Goal: Book appointment/travel/reservation

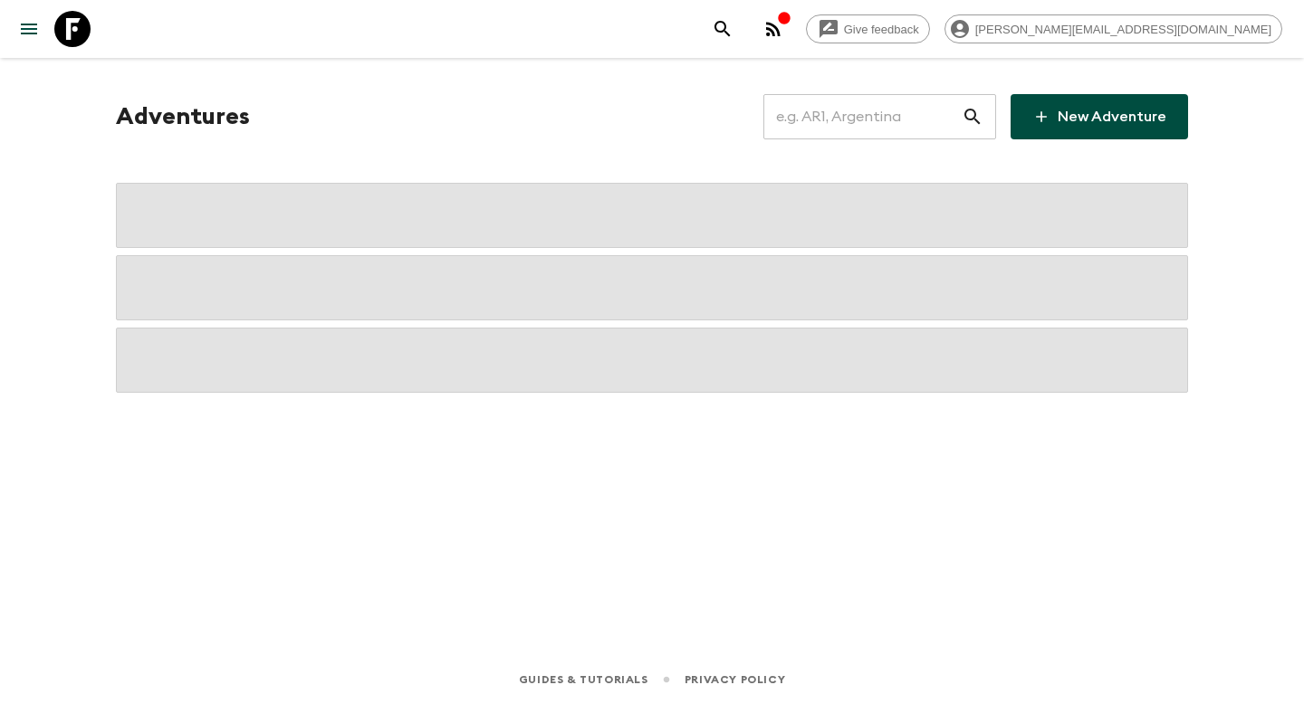
click at [889, 128] on input "text" at bounding box center [862, 116] width 198 height 51
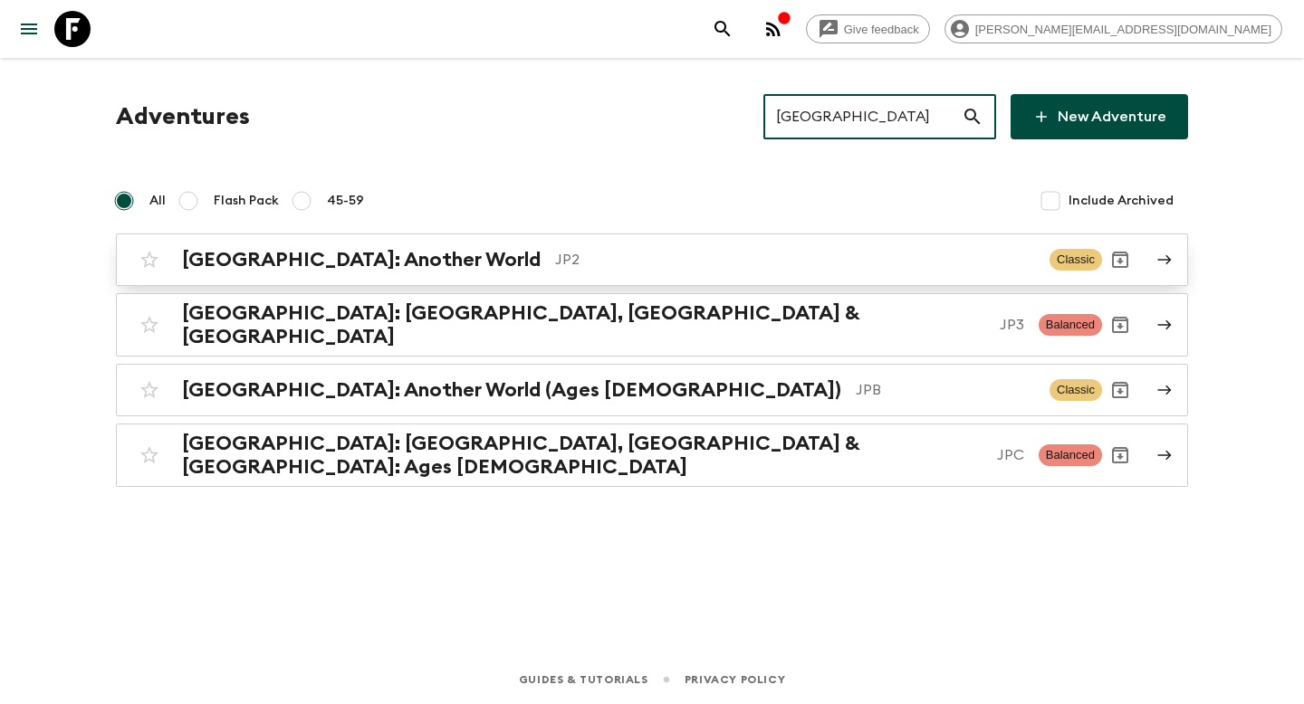
type input "[GEOGRAPHIC_DATA]"
click at [725, 257] on p "JP2" at bounding box center [795, 260] width 480 height 22
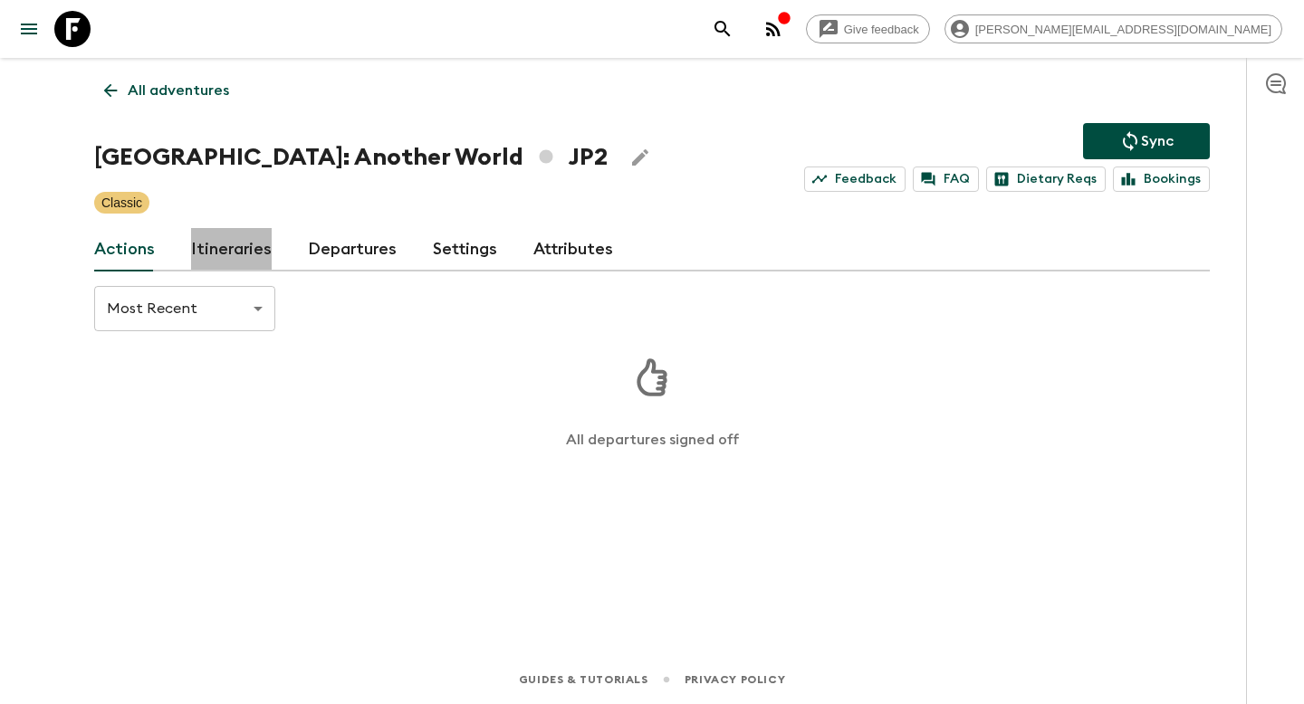
click at [259, 257] on link "Itineraries" at bounding box center [231, 249] width 81 height 43
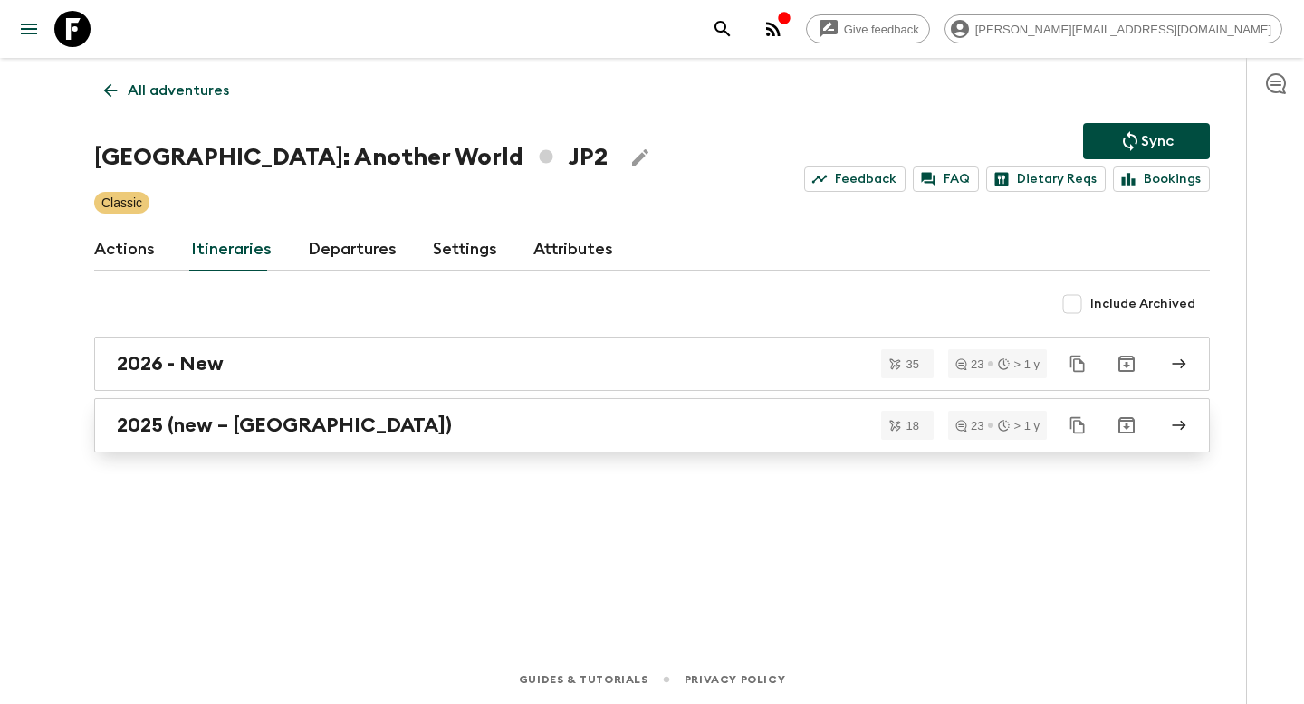
click at [266, 426] on h2 "2025 (new – [GEOGRAPHIC_DATA])" at bounding box center [284, 426] width 335 height 24
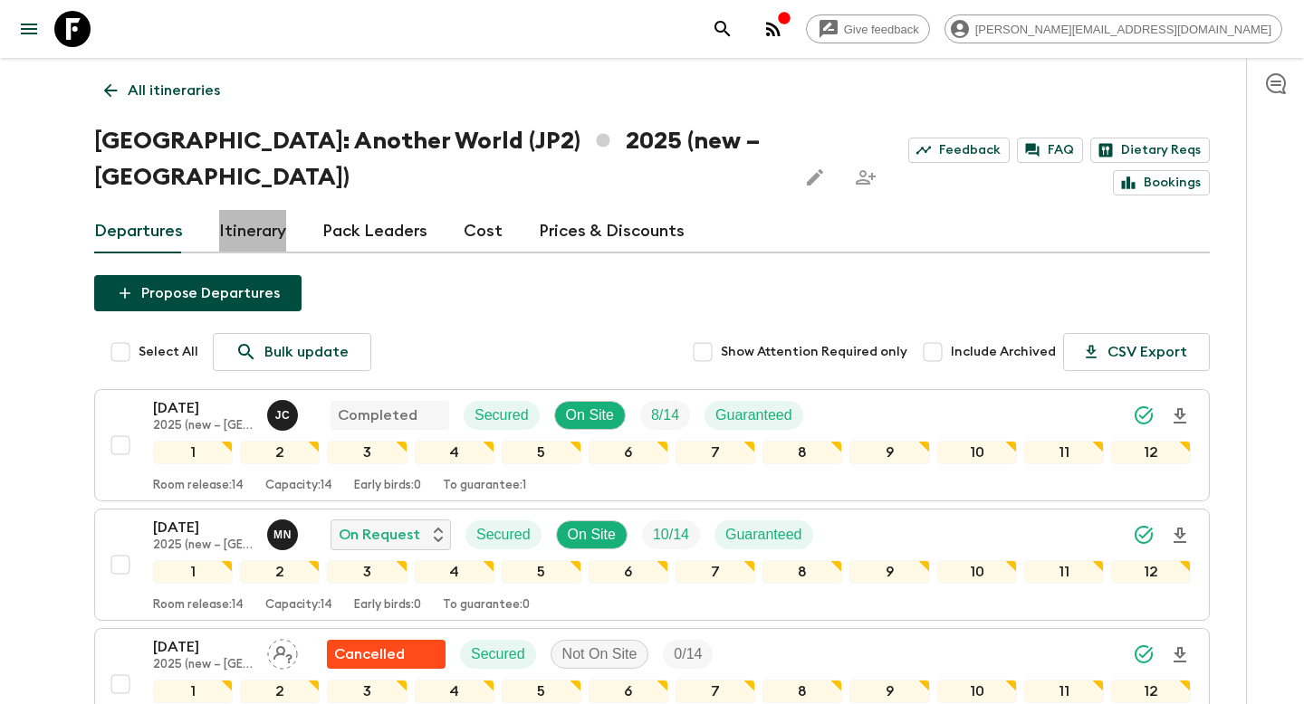
click at [264, 210] on link "Itinerary" at bounding box center [252, 231] width 67 height 43
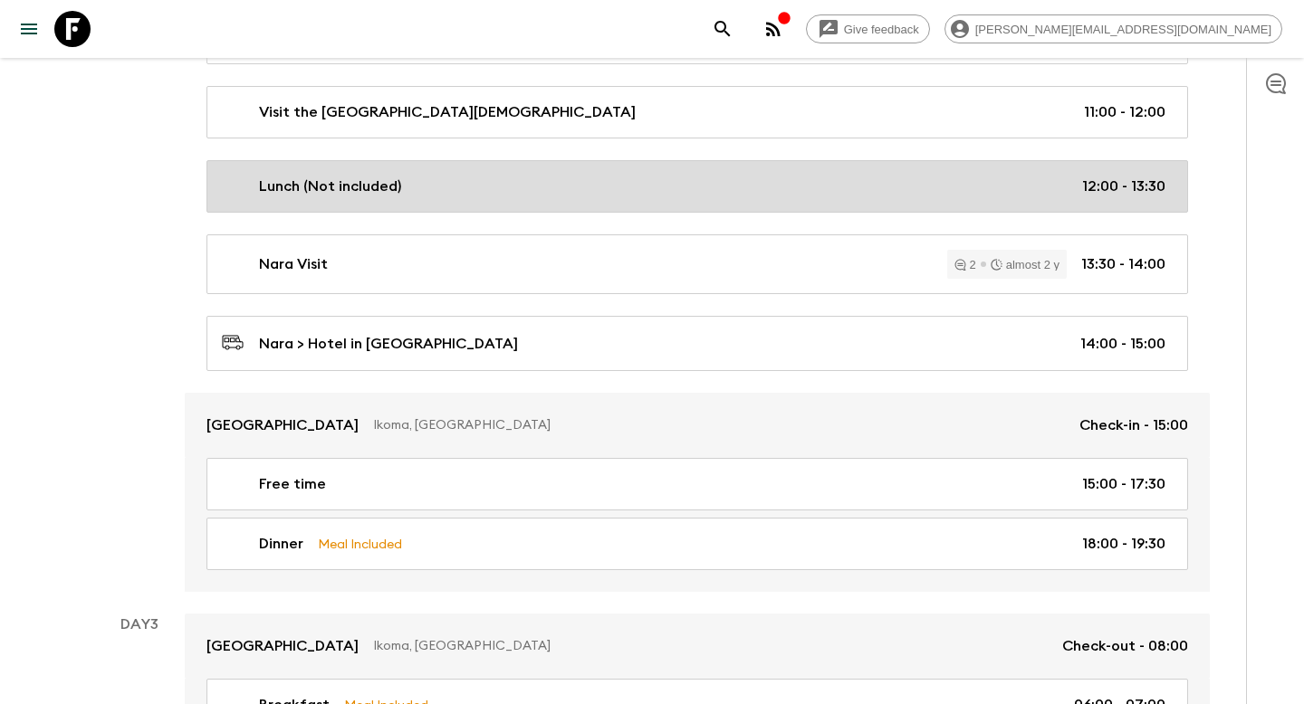
scroll to position [682, 0]
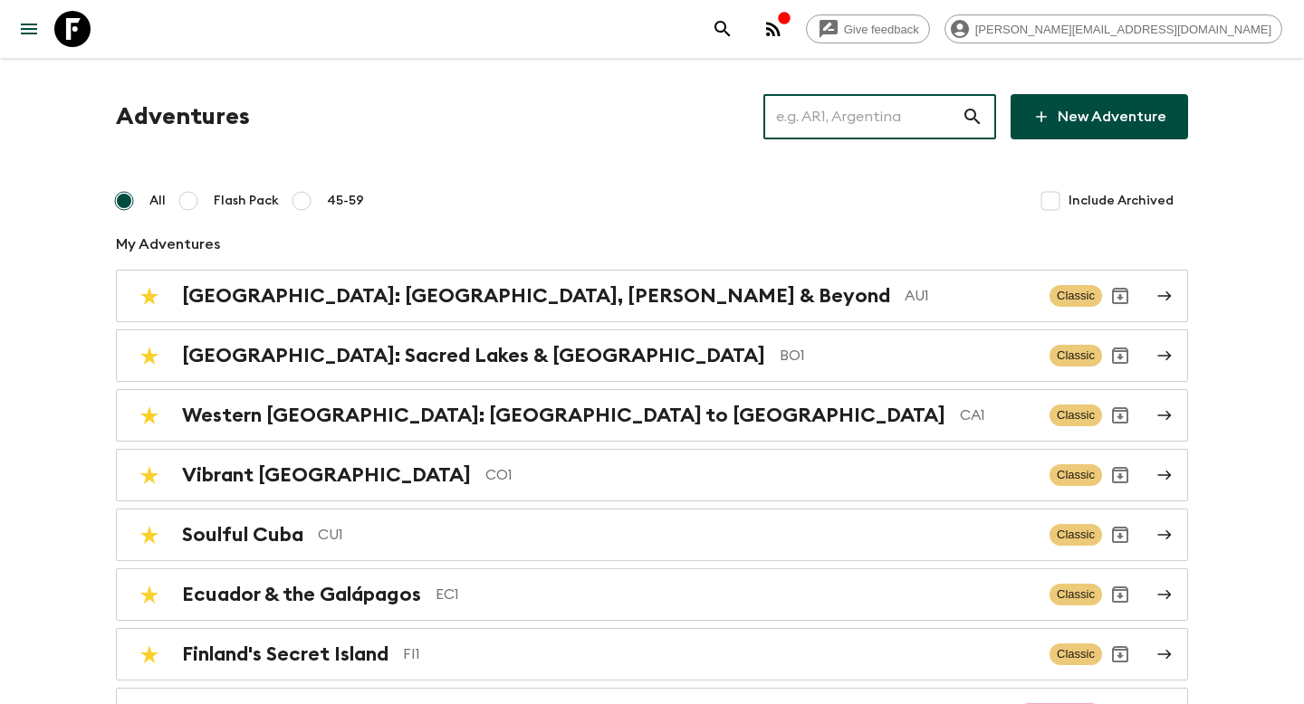
click at [916, 118] on input "text" at bounding box center [862, 116] width 198 height 51
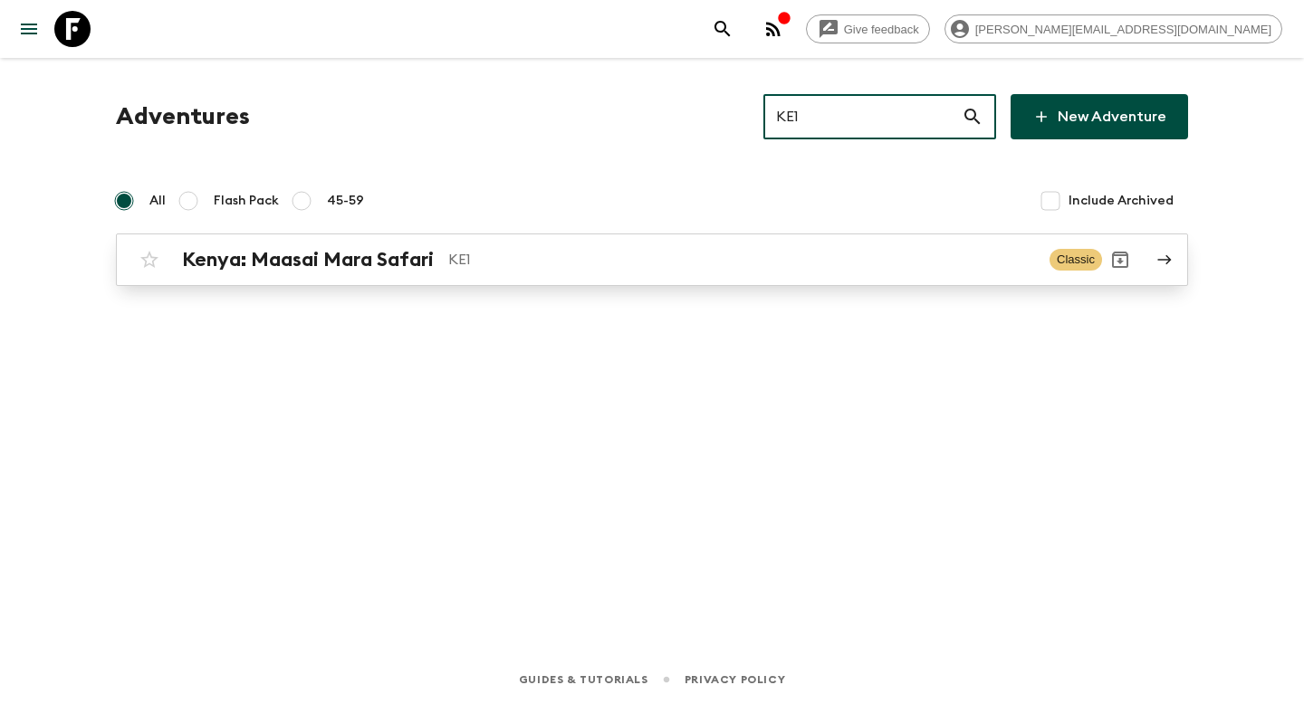
type input "KE1"
click at [566, 263] on p "KE1" at bounding box center [741, 260] width 587 height 22
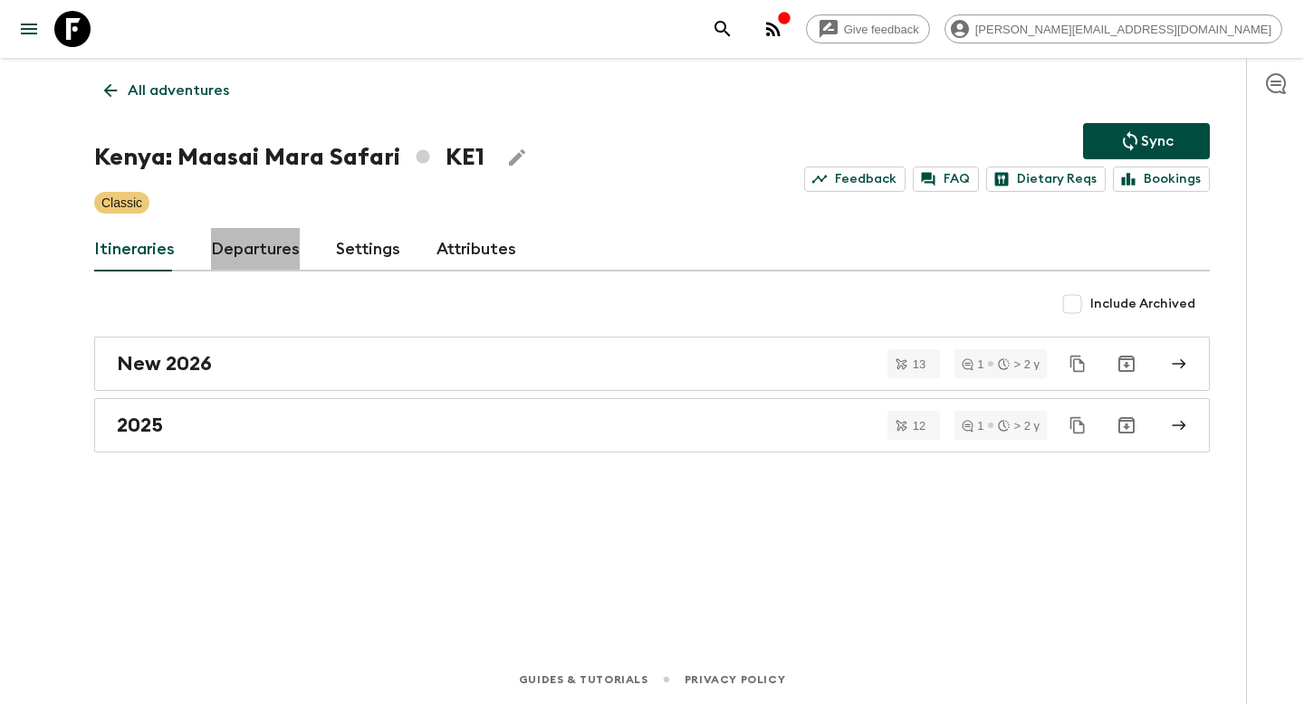
click at [256, 258] on link "Departures" at bounding box center [255, 249] width 89 height 43
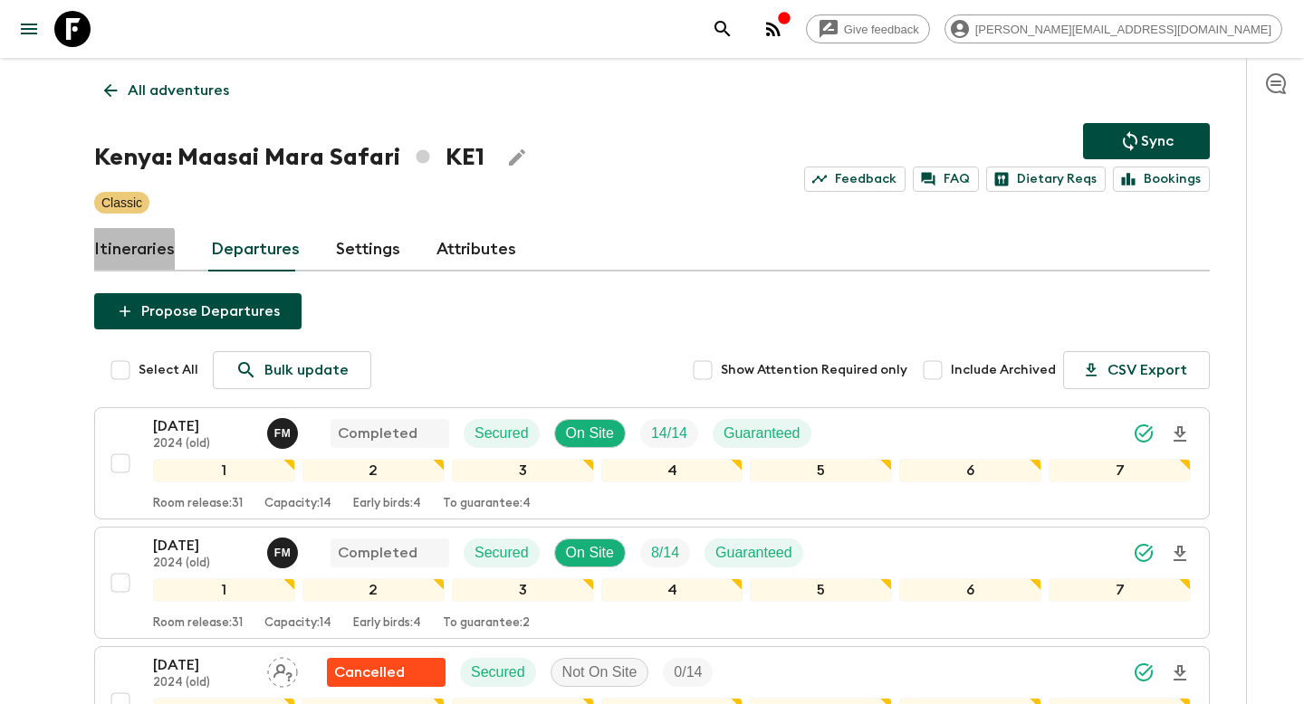
click at [110, 258] on link "Itineraries" at bounding box center [134, 249] width 81 height 43
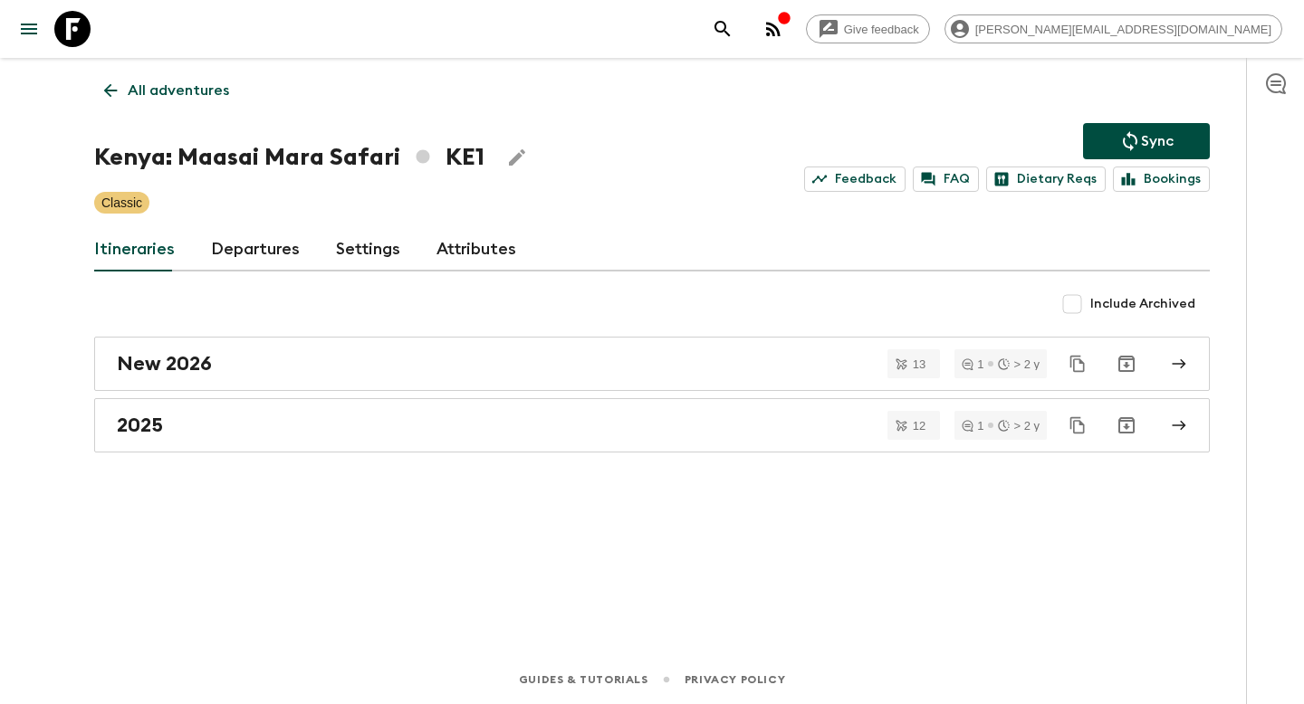
click at [235, 244] on link "Departures" at bounding box center [255, 249] width 89 height 43
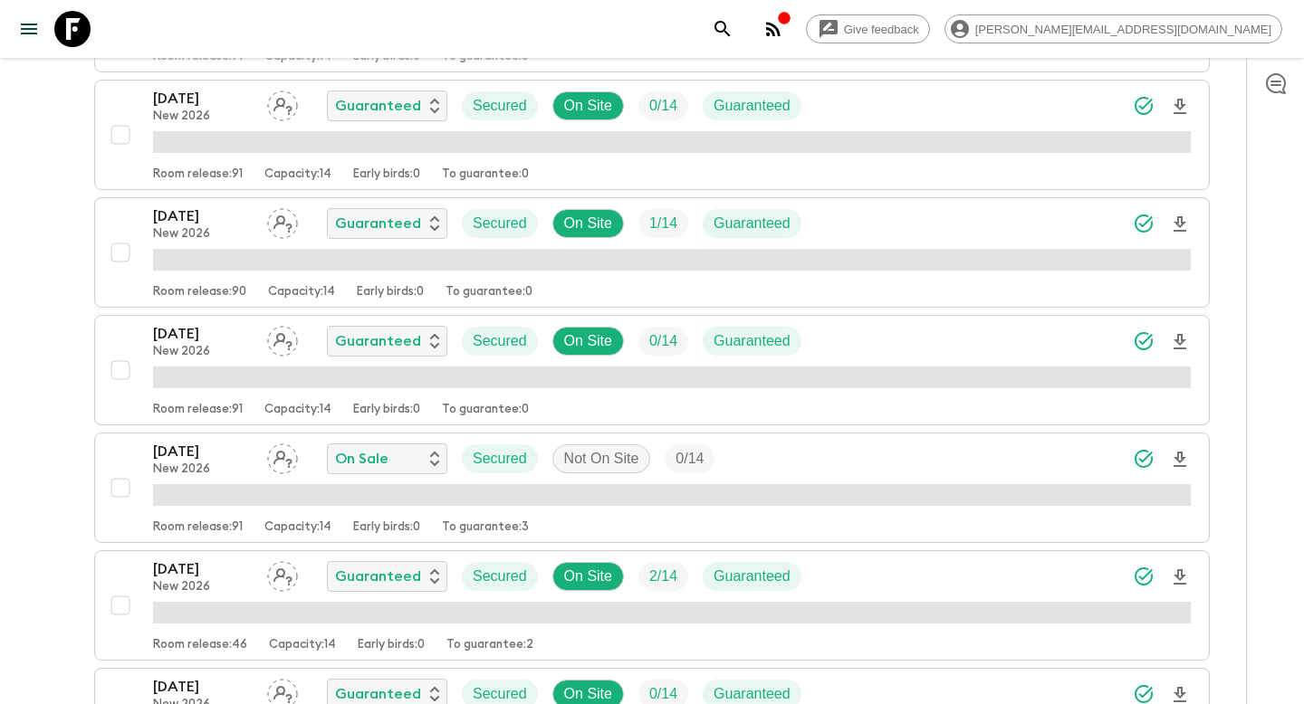
scroll to position [4779, 0]
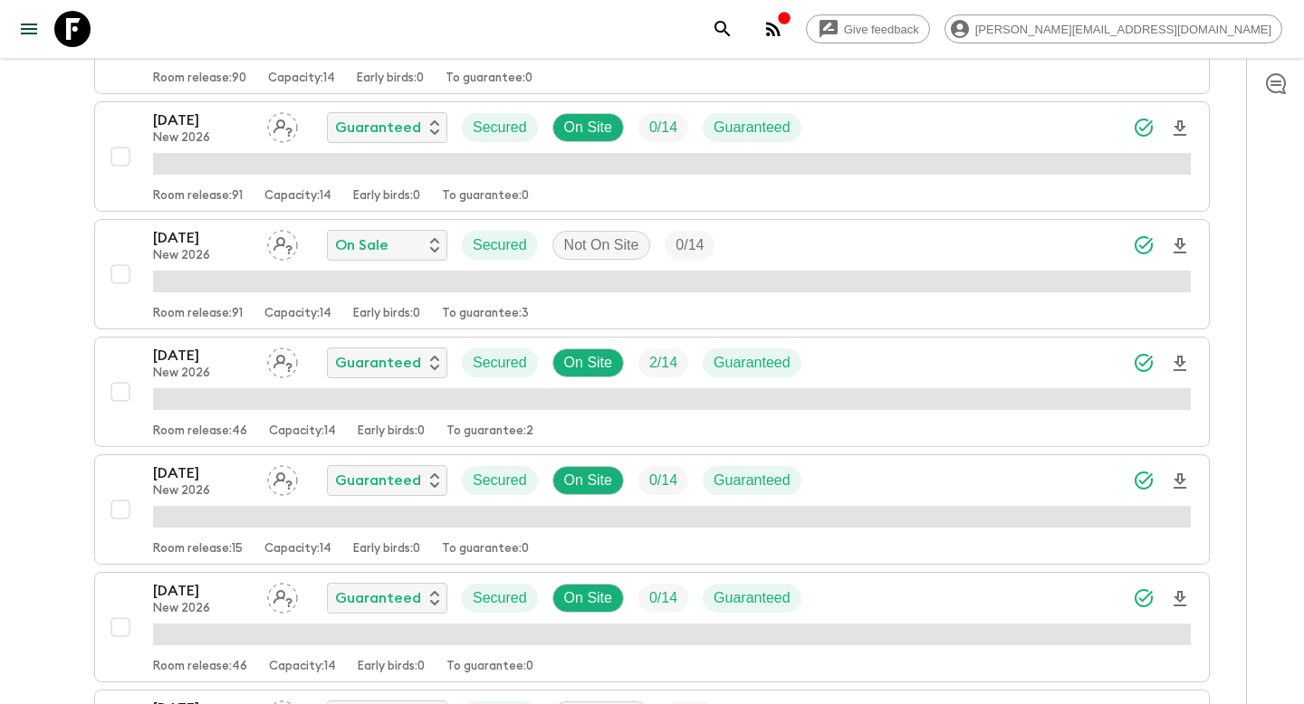
click at [222, 111] on p "06 Sep 2026" at bounding box center [203, 121] width 100 height 22
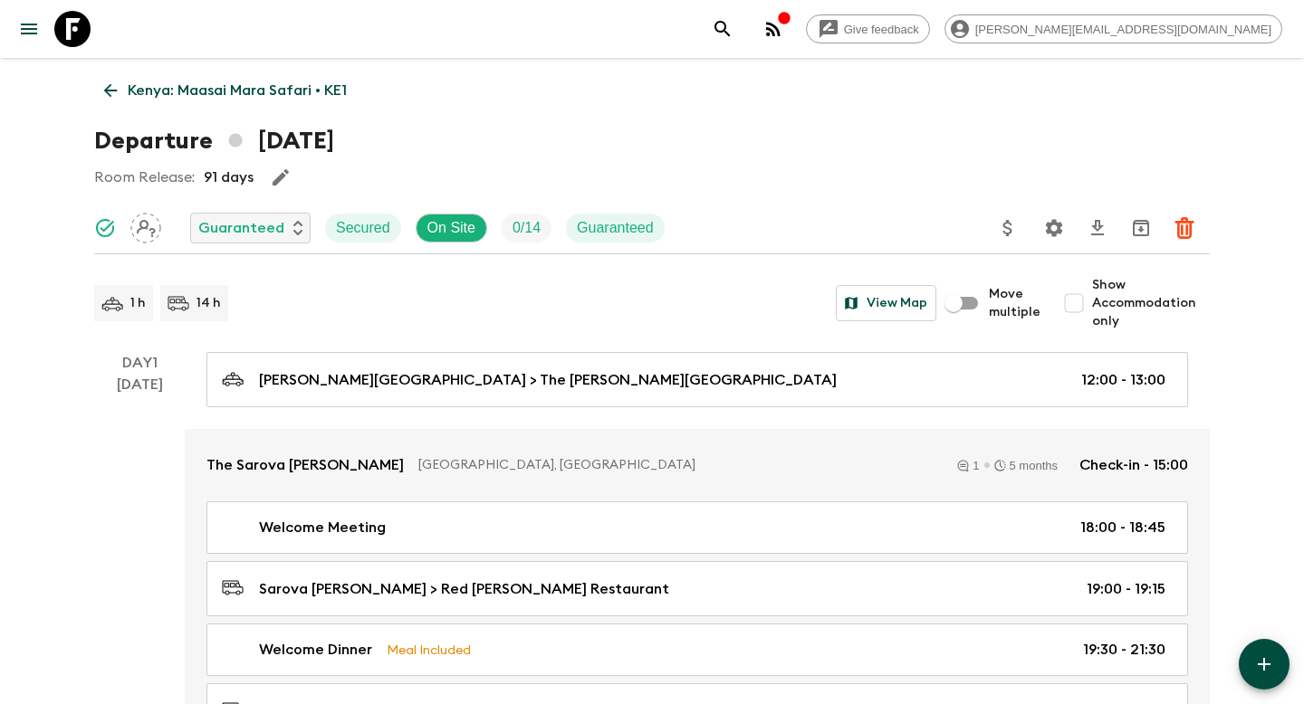
click at [201, 90] on p "Kenya: Maasai Mara Safari • KE1" at bounding box center [237, 91] width 219 height 22
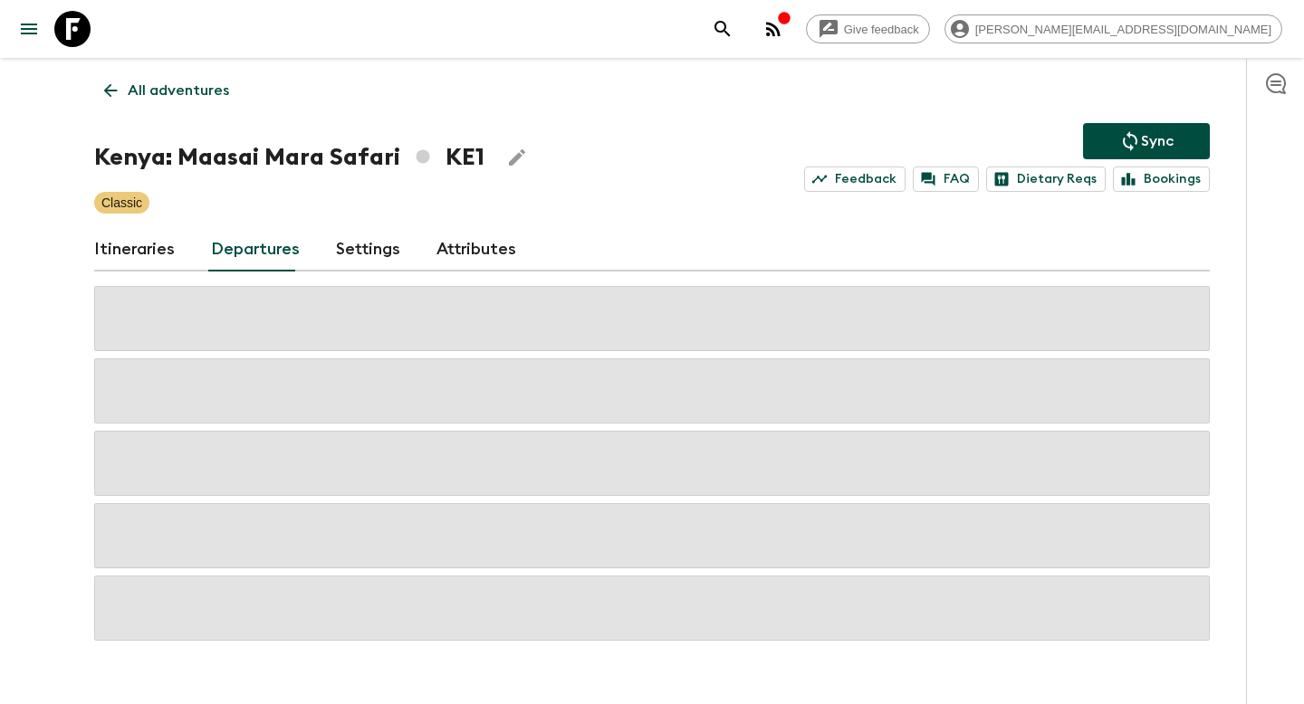
click at [196, 86] on p "All adventures" at bounding box center [178, 91] width 101 height 22
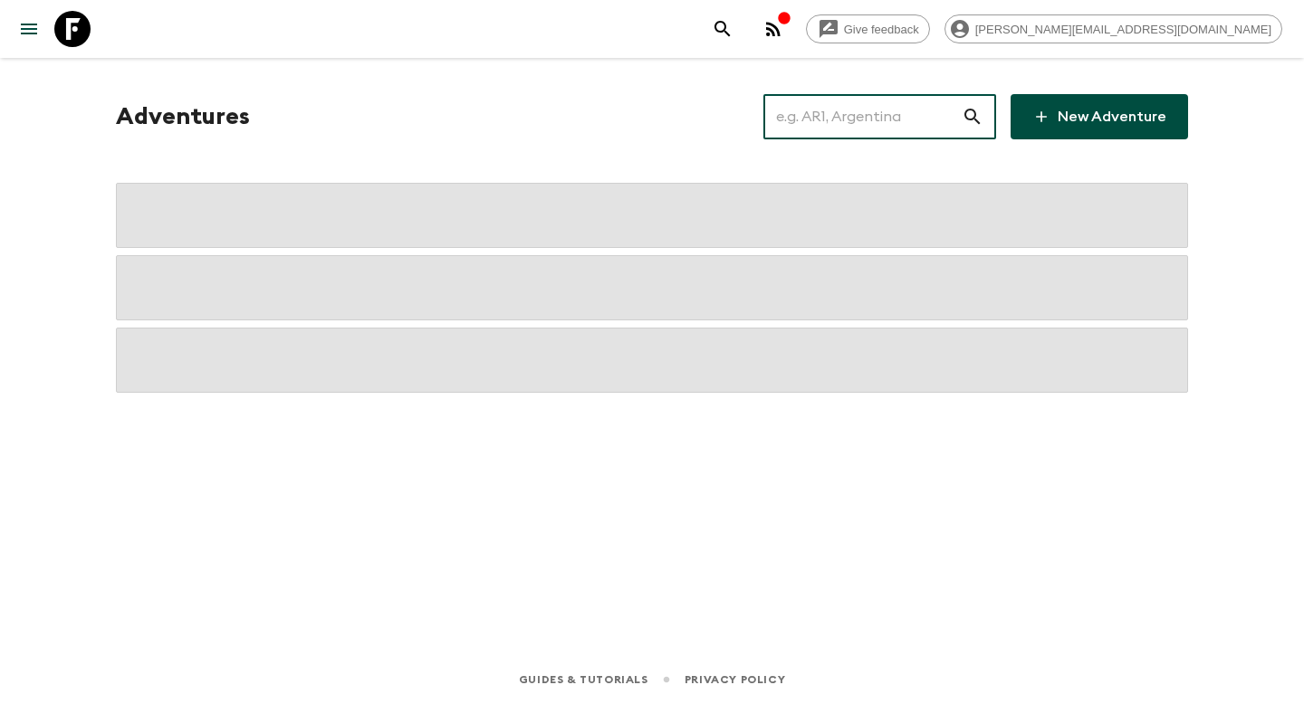
click at [871, 131] on input "text" at bounding box center [862, 116] width 198 height 51
type input "L"
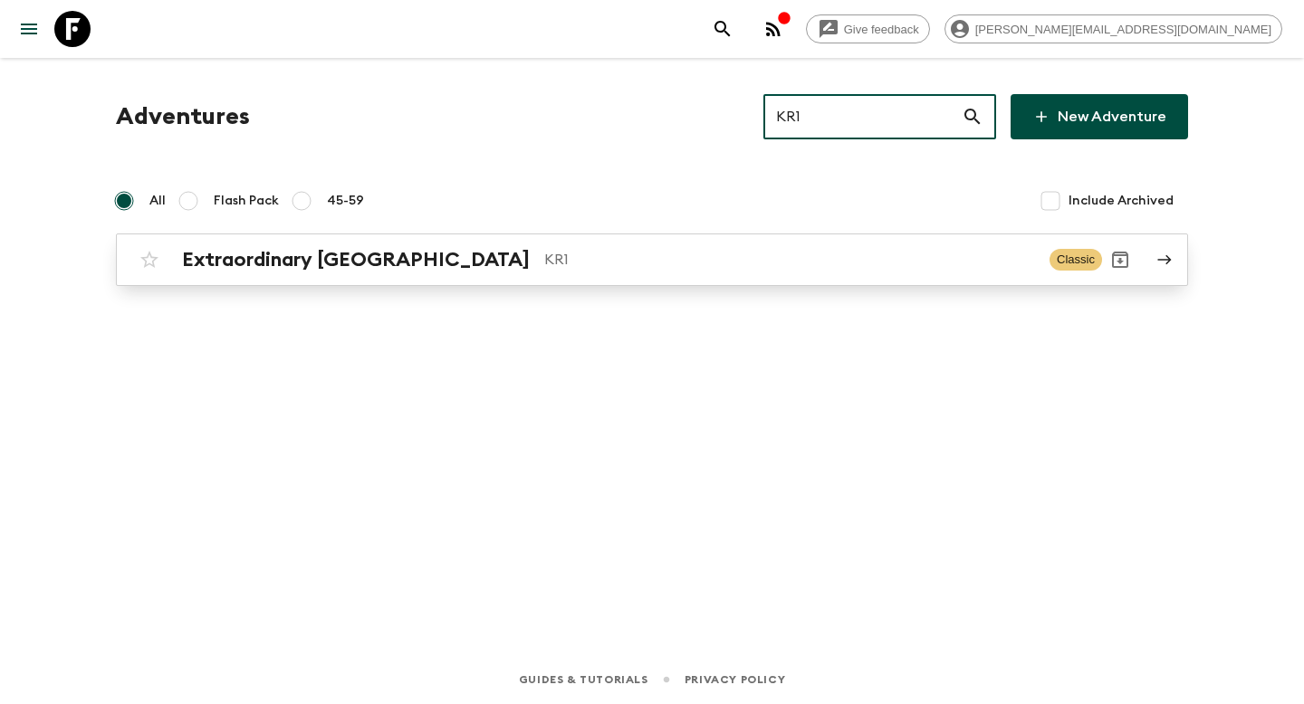
type input "KR1"
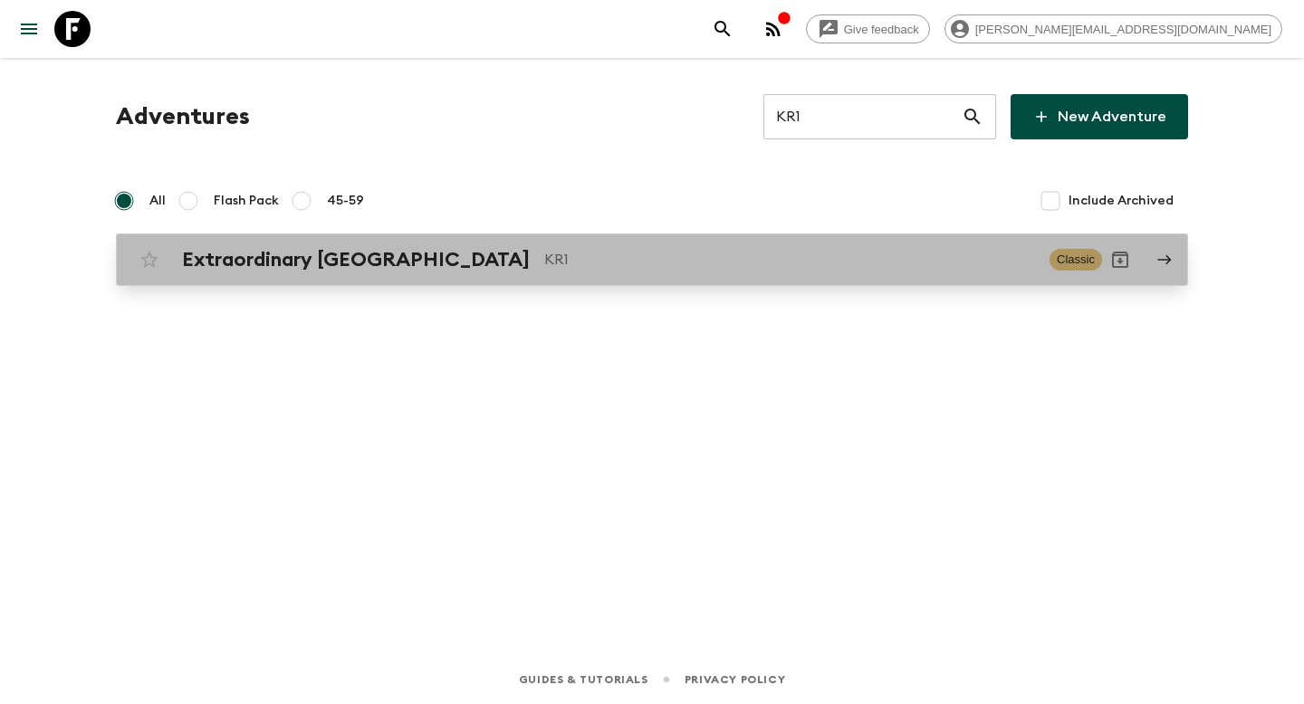
click at [513, 274] on div "Extraordinary South Korea KR1 Classic" at bounding box center [616, 260] width 971 height 36
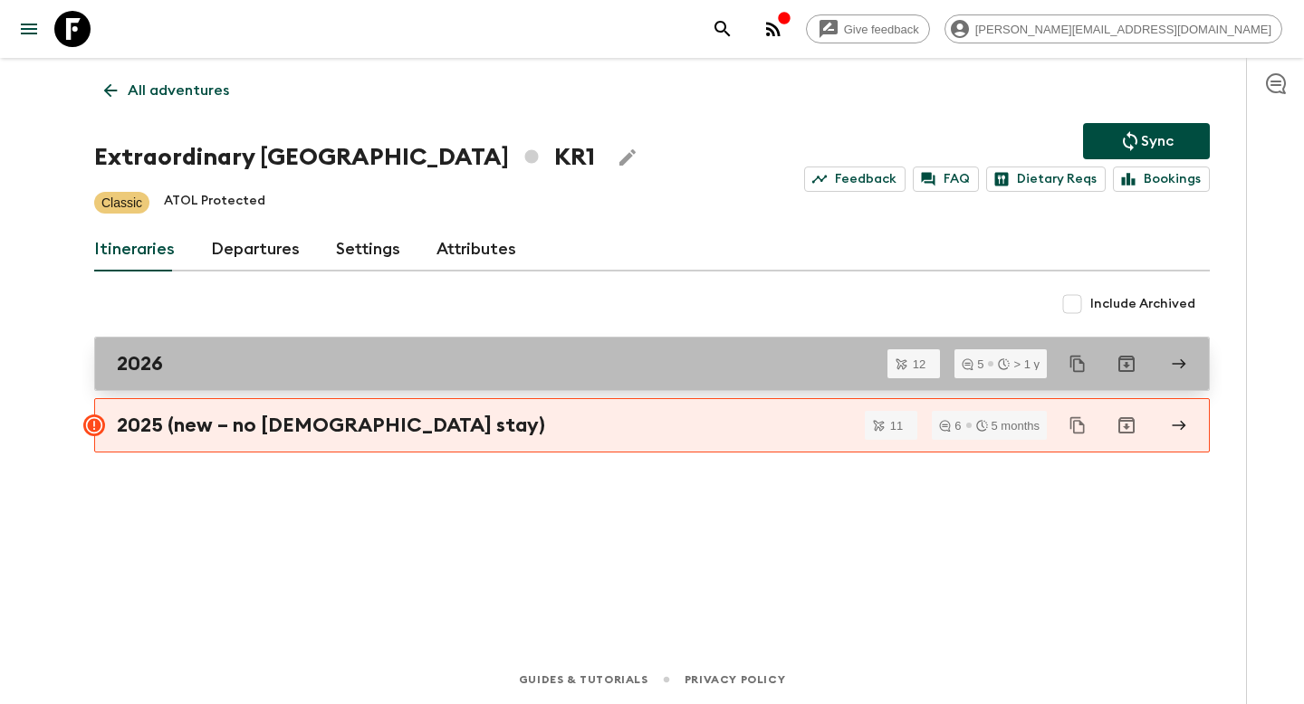
click at [280, 370] on div "2026" at bounding box center [635, 364] width 1036 height 24
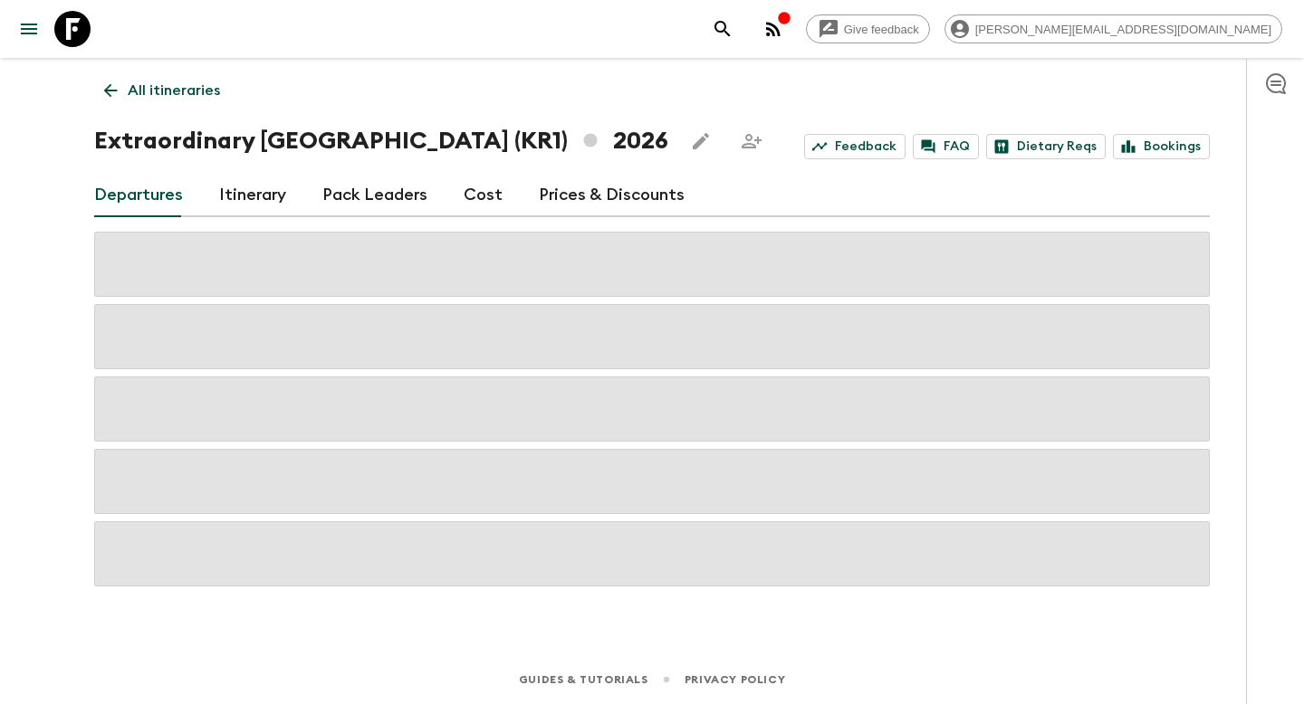
click at [140, 92] on p "All itineraries" at bounding box center [174, 91] width 92 height 22
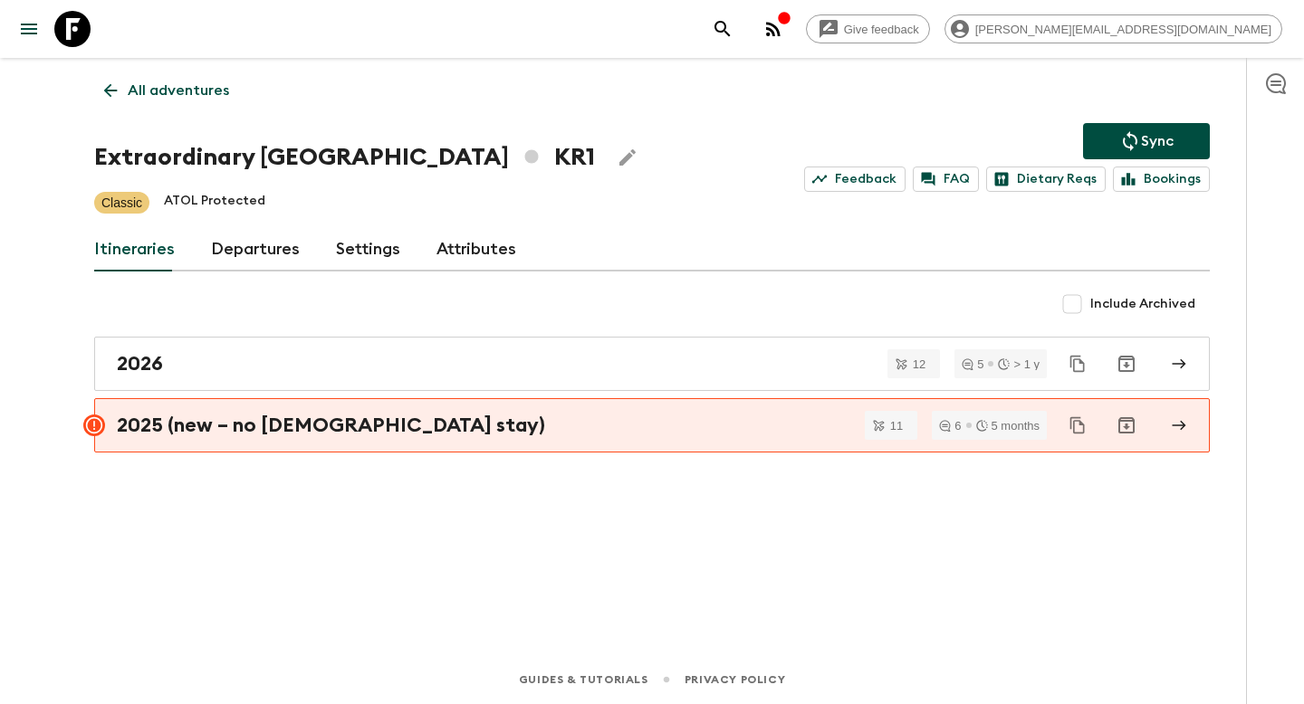
click at [250, 235] on link "Departures" at bounding box center [255, 249] width 89 height 43
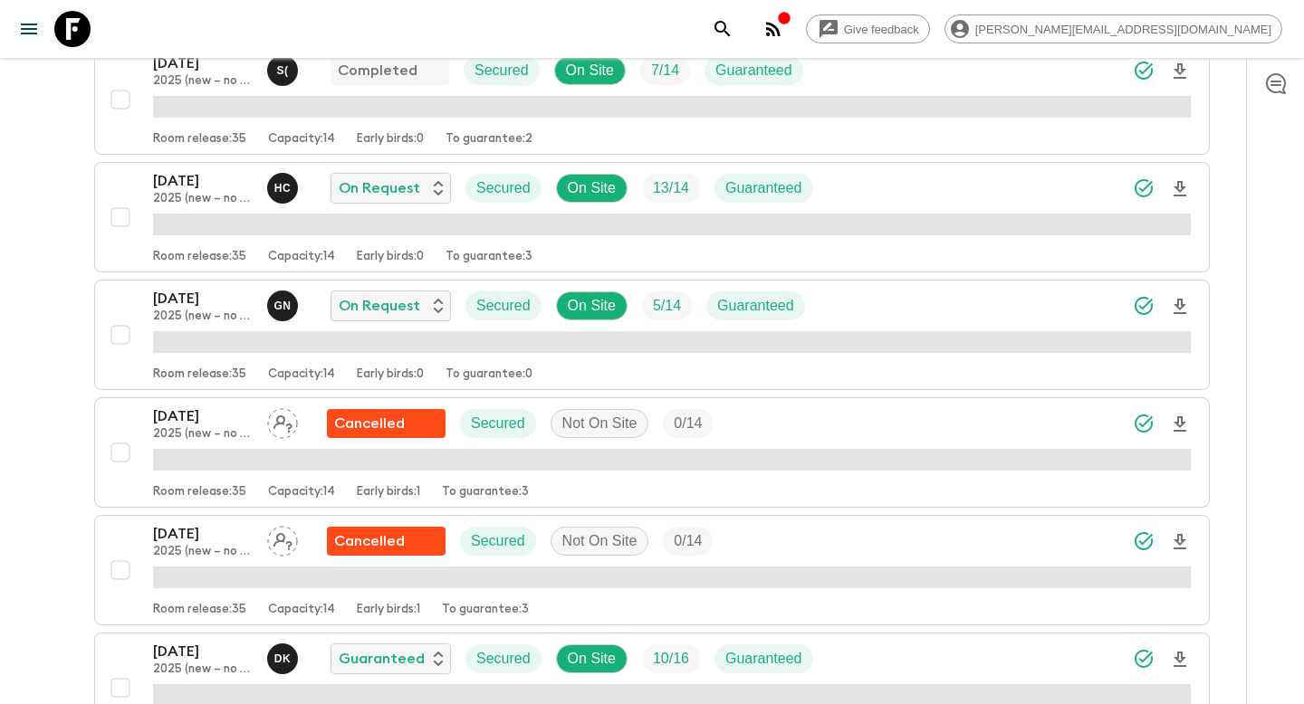
scroll to position [357, 0]
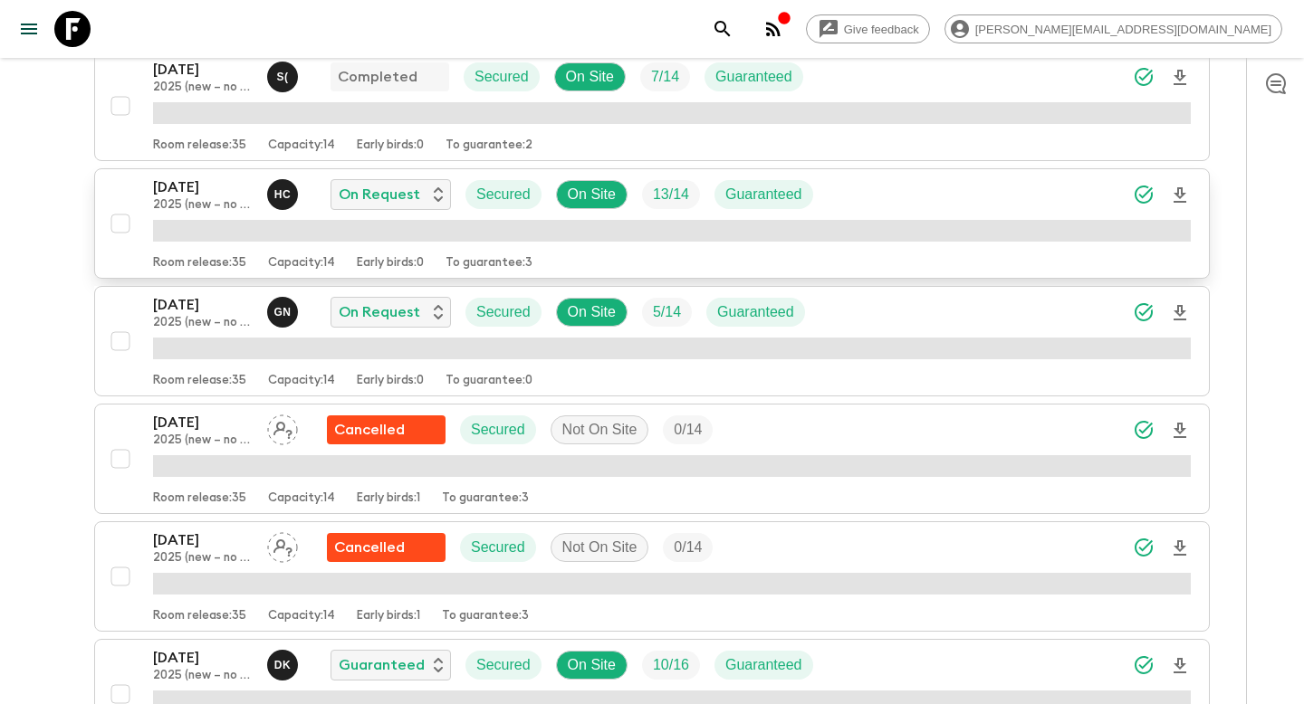
click at [207, 187] on p "07 Sep 2025" at bounding box center [203, 188] width 100 height 22
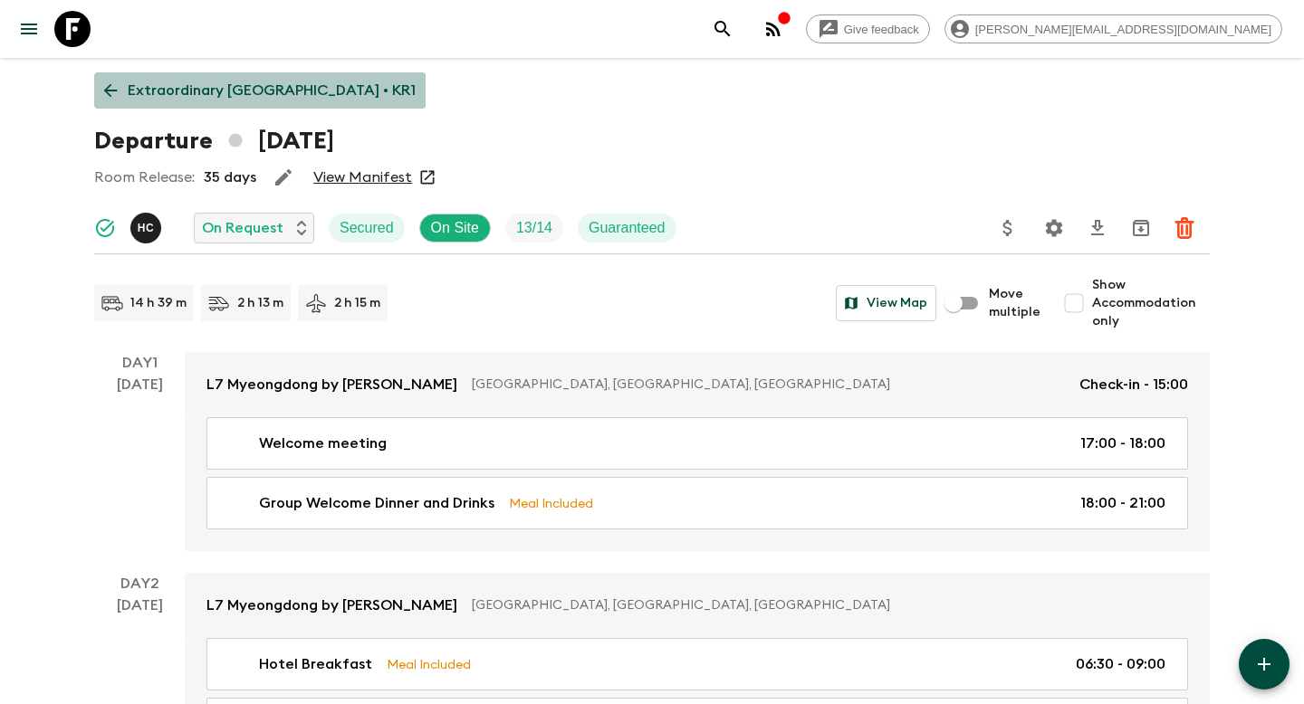
click at [281, 96] on p "Extraordinary South Korea • KR1" at bounding box center [272, 91] width 288 height 22
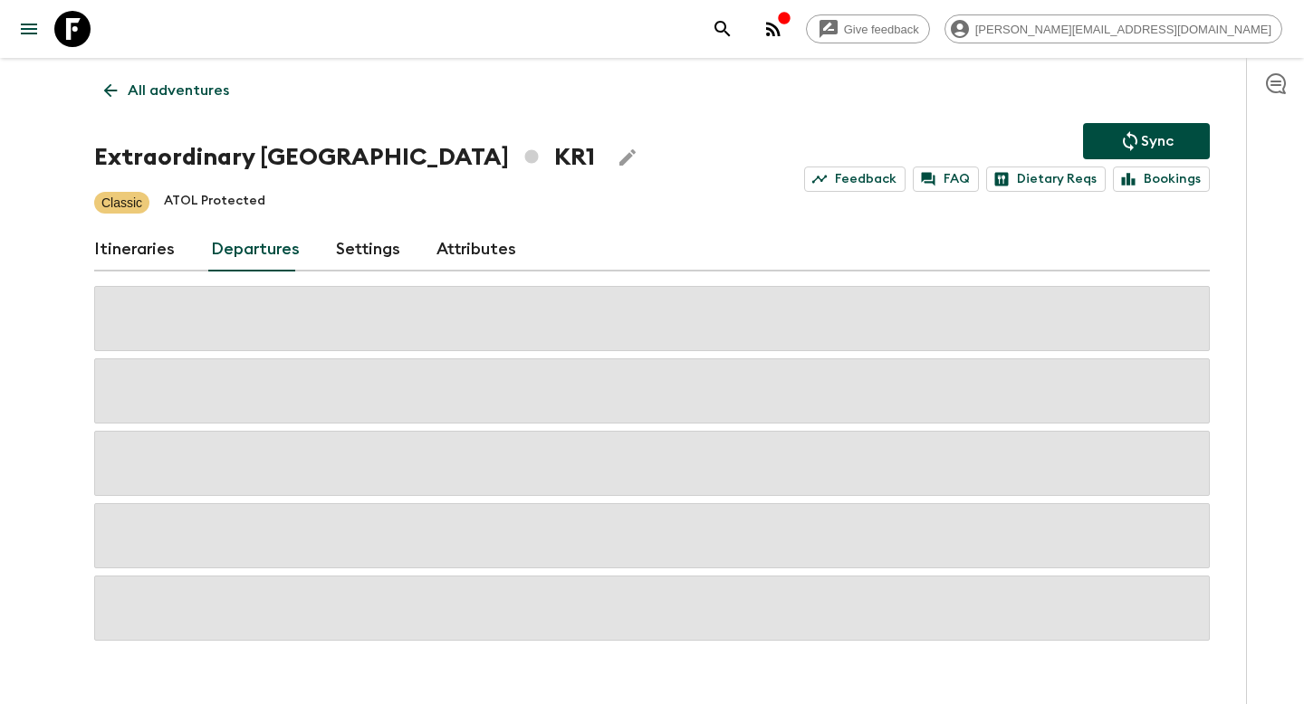
click at [193, 92] on p "All adventures" at bounding box center [178, 91] width 101 height 22
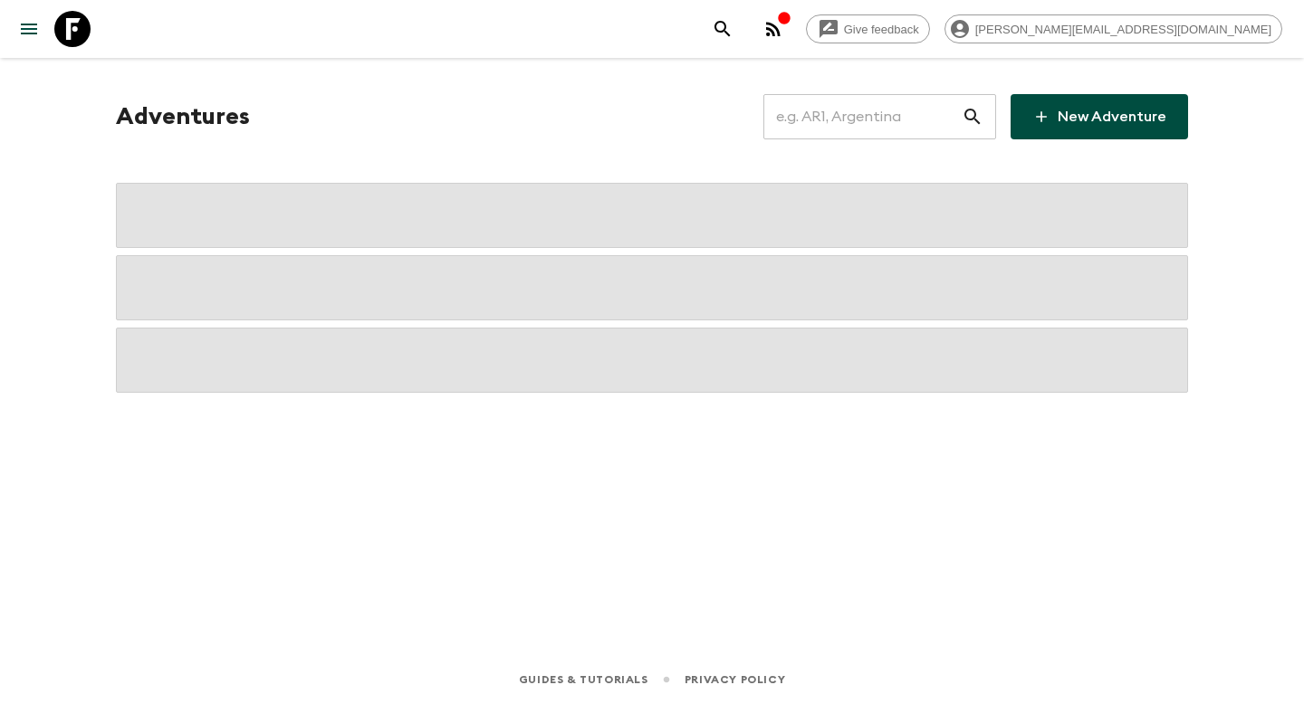
click at [838, 123] on input "text" at bounding box center [862, 116] width 198 height 51
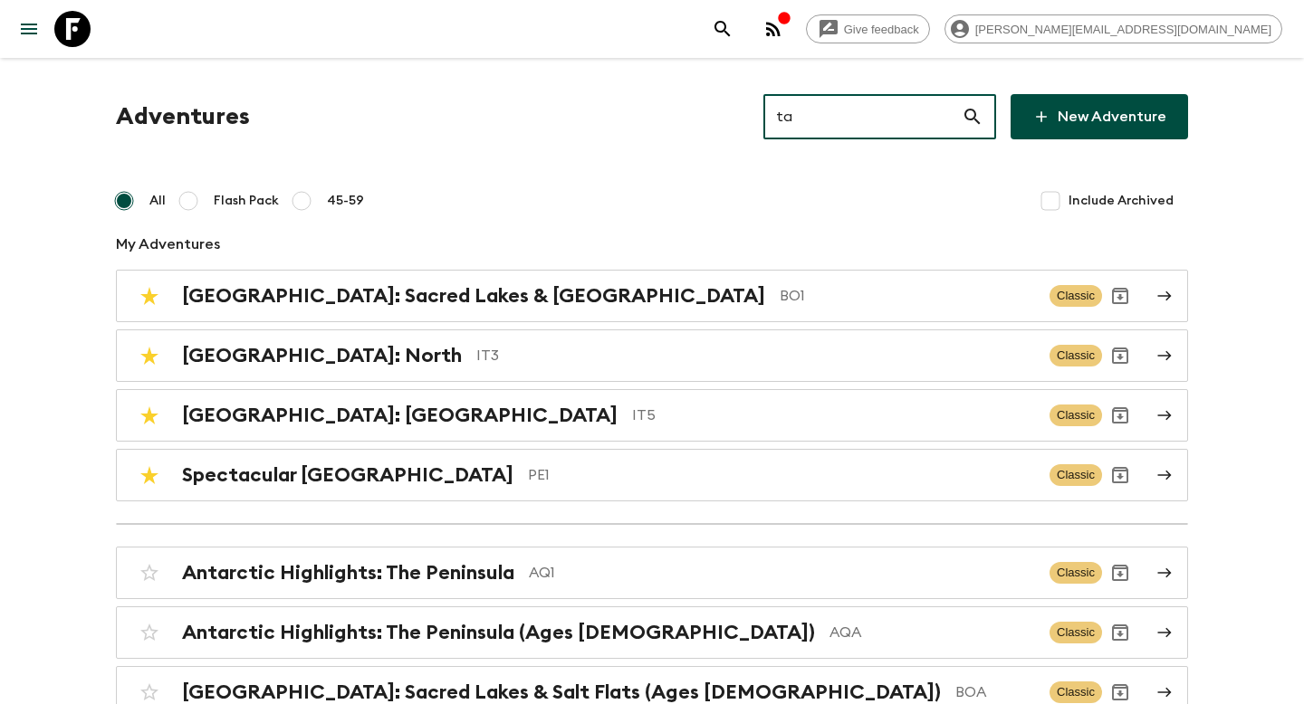
type input "t"
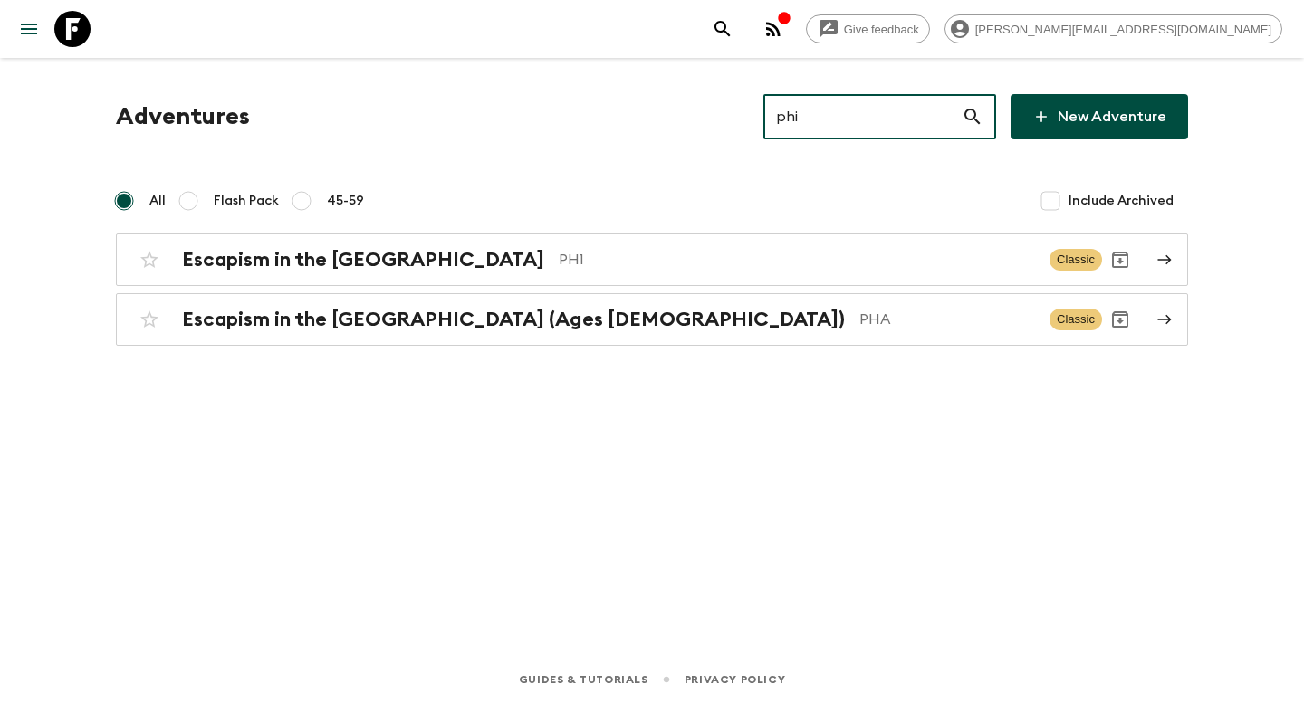
type input "phi"
